Goal: Task Accomplishment & Management: Use online tool/utility

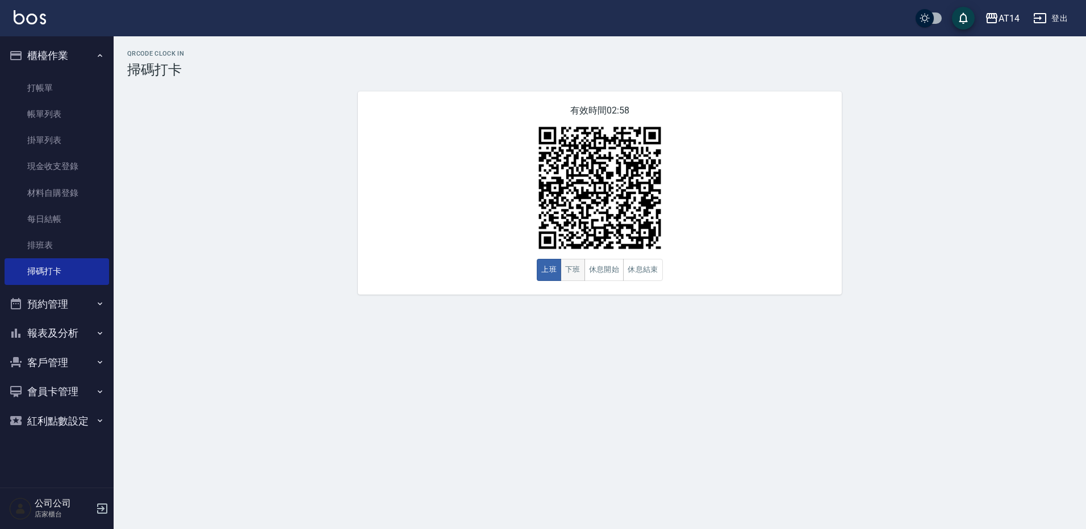
click at [579, 275] on button "下班" at bounding box center [572, 270] width 24 height 22
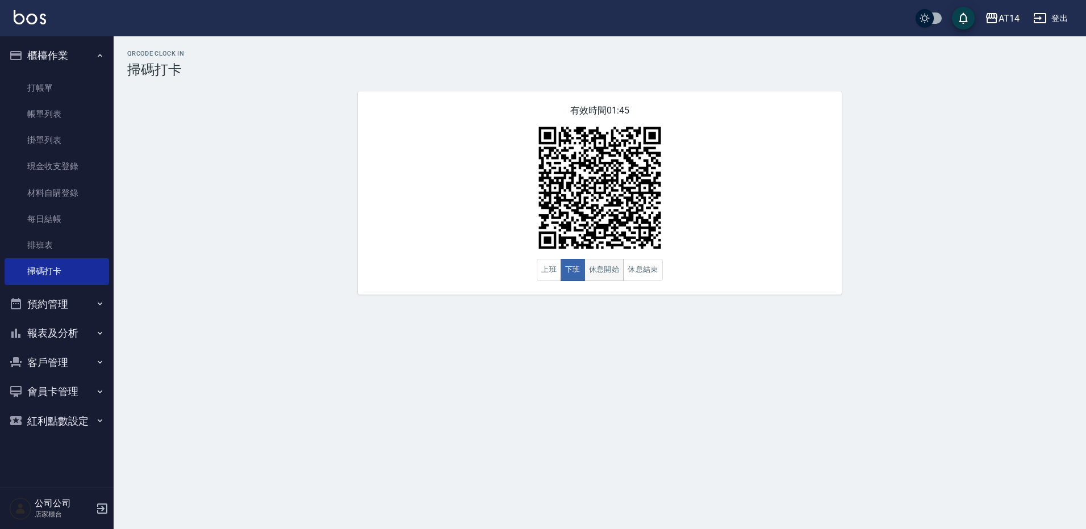
click at [598, 270] on button "休息開始" at bounding box center [604, 270] width 40 height 22
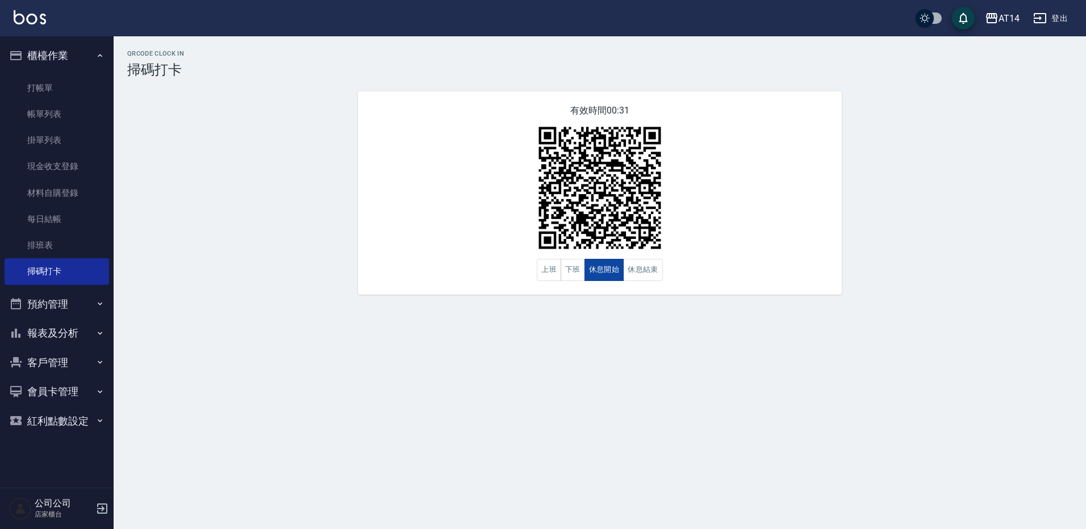
click at [598, 270] on button "休息開始" at bounding box center [604, 270] width 40 height 22
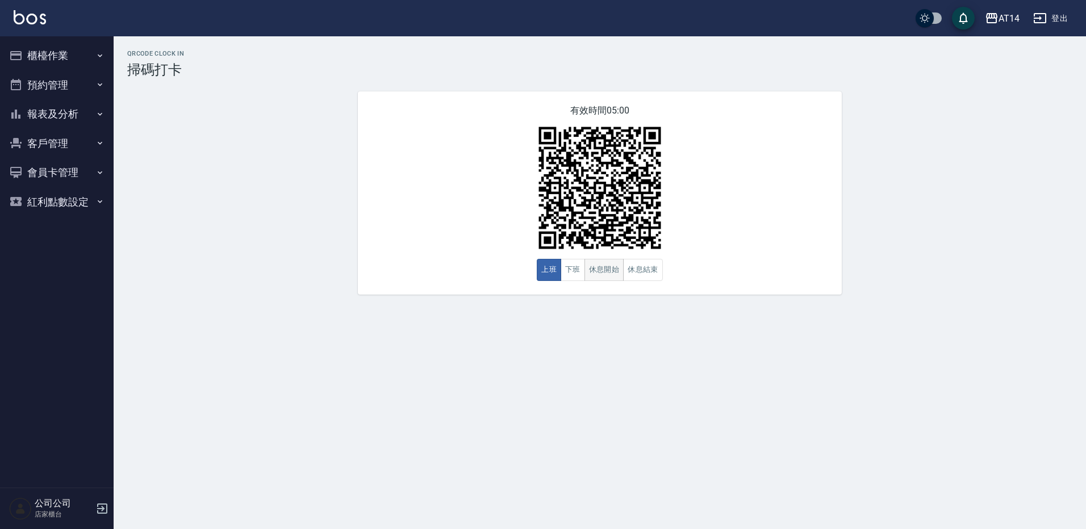
click at [601, 277] on button "休息開始" at bounding box center [604, 270] width 40 height 22
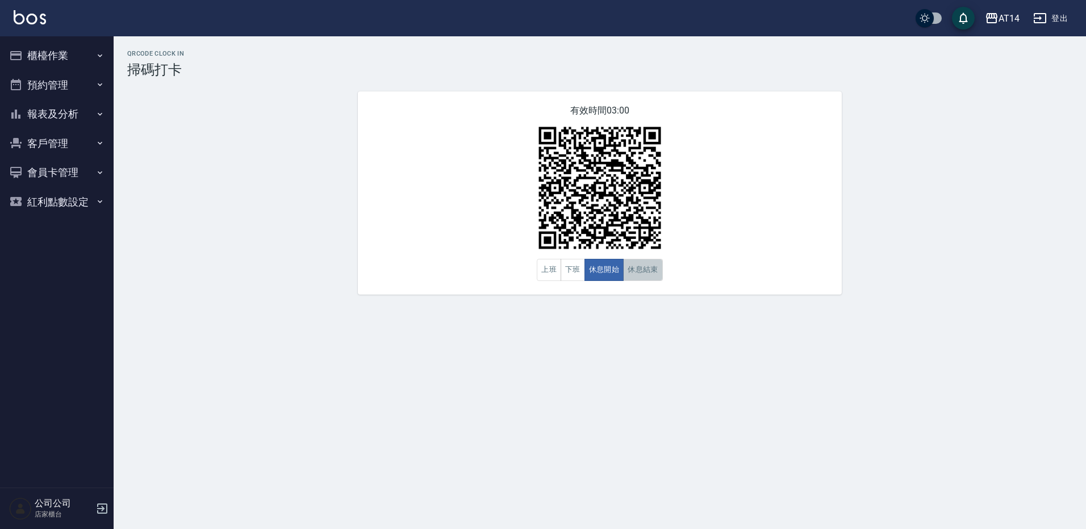
click at [654, 269] on button "休息結束" at bounding box center [643, 270] width 40 height 22
